Goal: Information Seeking & Learning: Learn about a topic

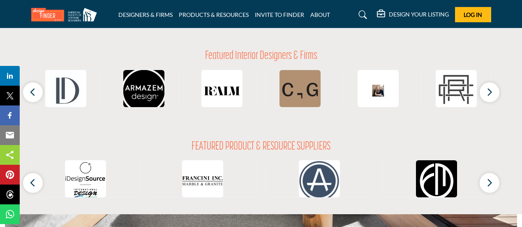
scroll to position [759, 0]
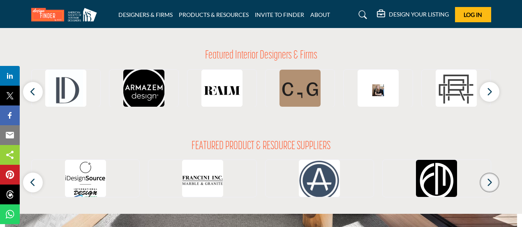
click at [490, 185] on icon "button" at bounding box center [490, 182] width 7 height 10
click at [492, 180] on icon "button" at bounding box center [490, 182] width 7 height 10
click at [34, 181] on icon "button" at bounding box center [33, 182] width 7 height 10
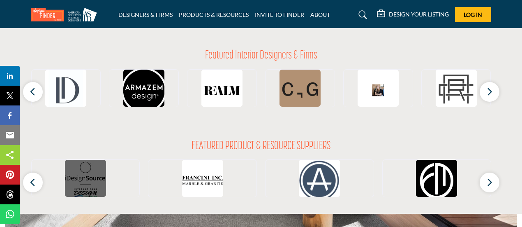
click at [95, 178] on img at bounding box center [85, 180] width 41 height 41
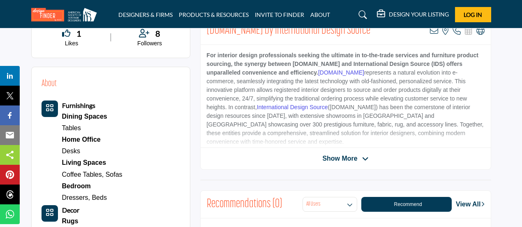
scroll to position [213, 0]
click at [69, 151] on link "Desks" at bounding box center [71, 151] width 18 height 7
